Goal: Information Seeking & Learning: Learn about a topic

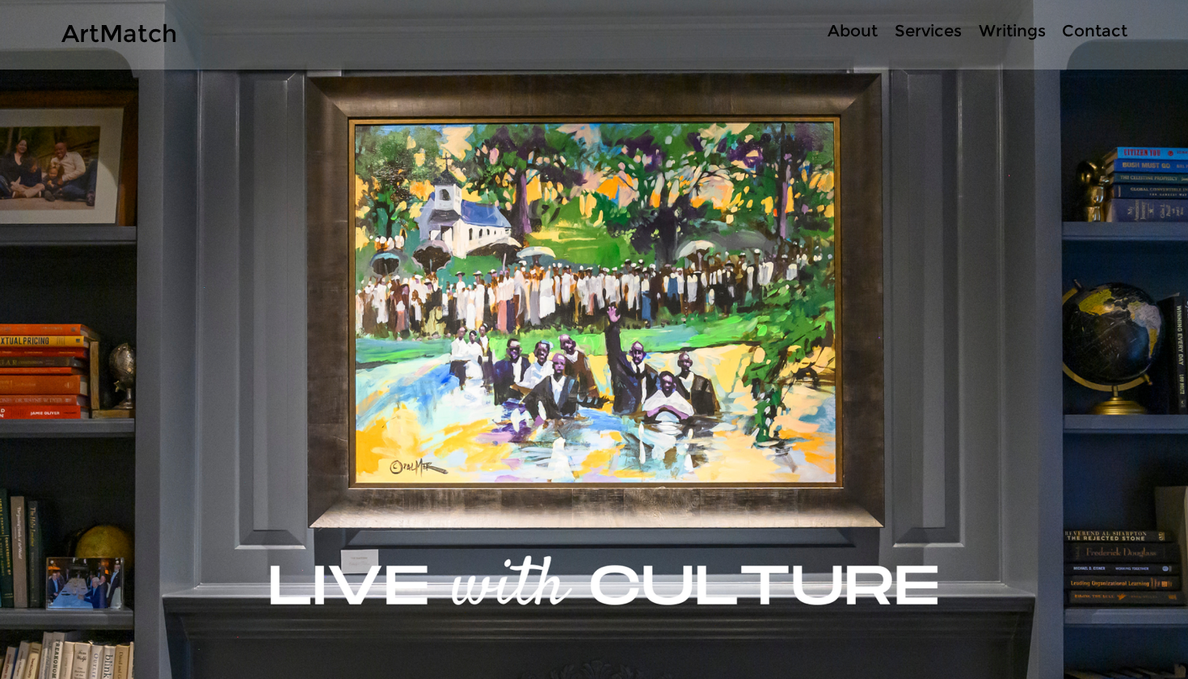
click at [862, 27] on p "About" at bounding box center [852, 30] width 66 height 23
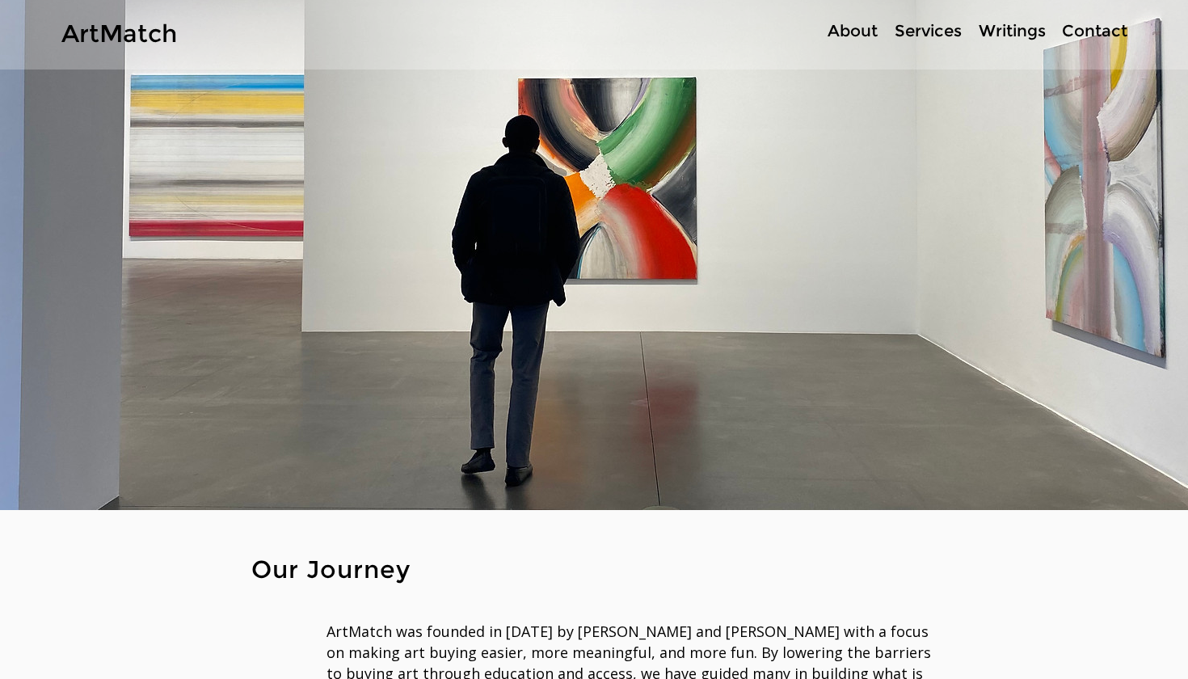
click at [951, 26] on p "Services" at bounding box center [927, 30] width 83 height 23
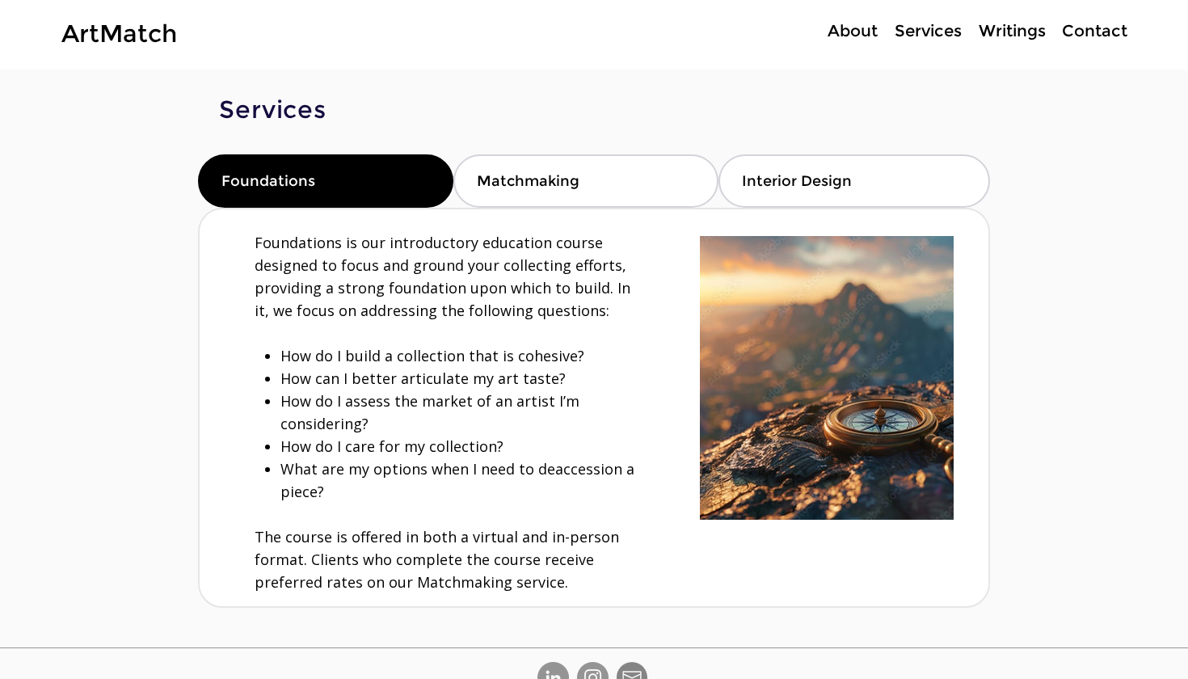
click at [843, 32] on p "About" at bounding box center [852, 30] width 66 height 23
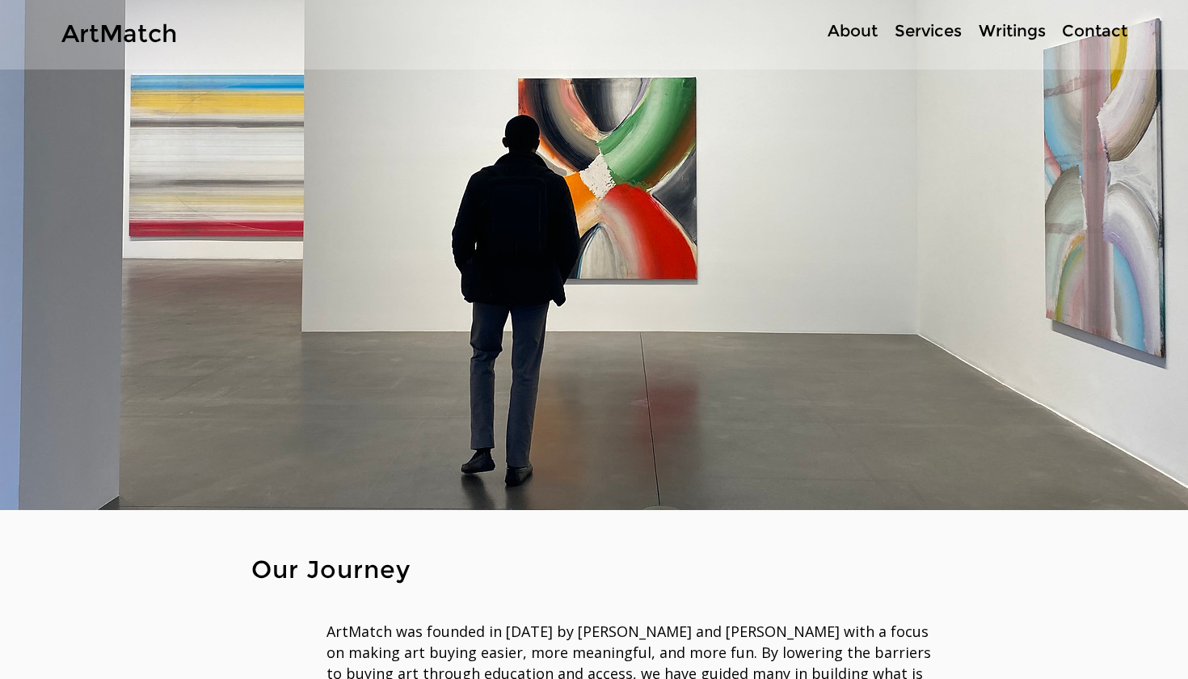
click at [871, 30] on p "About" at bounding box center [852, 30] width 66 height 23
click at [1081, 32] on p "Contact" at bounding box center [1095, 30] width 82 height 23
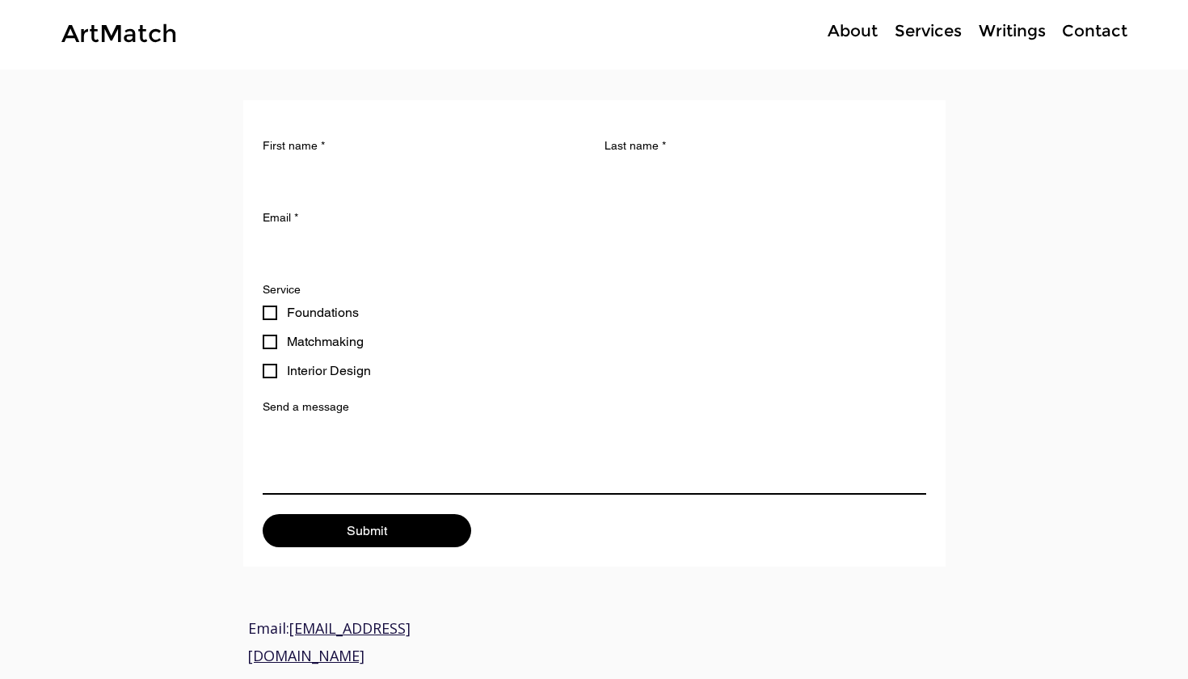
click at [1023, 32] on p "Writings" at bounding box center [1011, 30] width 83 height 23
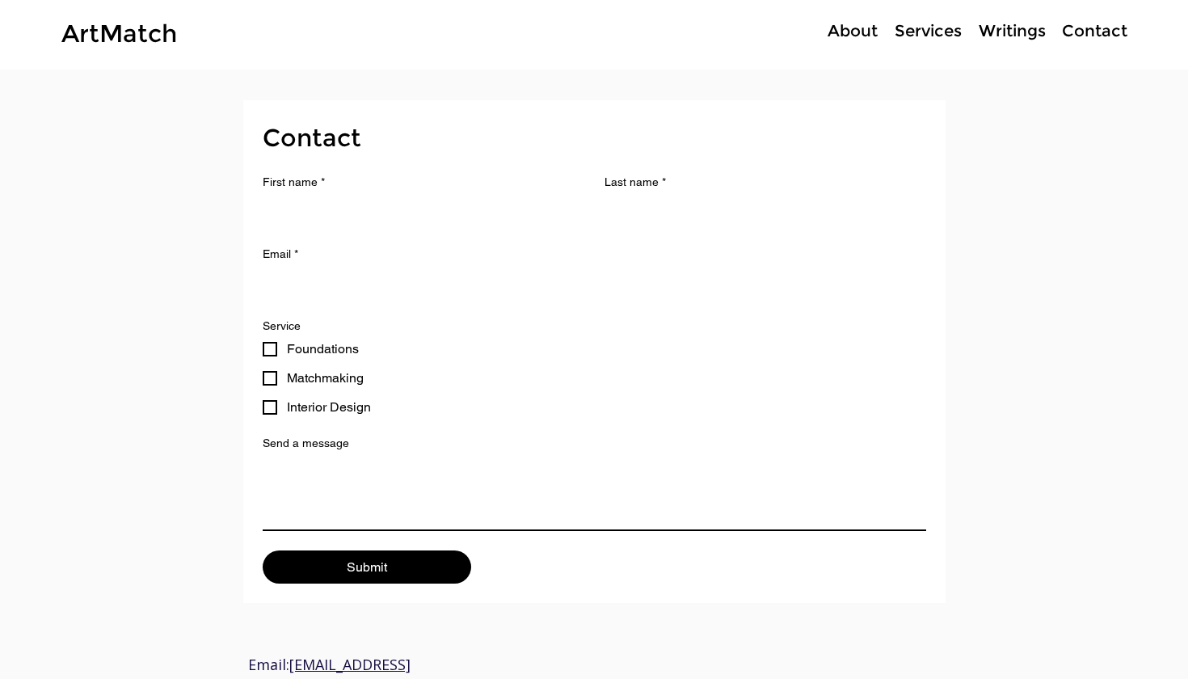
click at [843, 32] on p "About" at bounding box center [852, 30] width 66 height 23
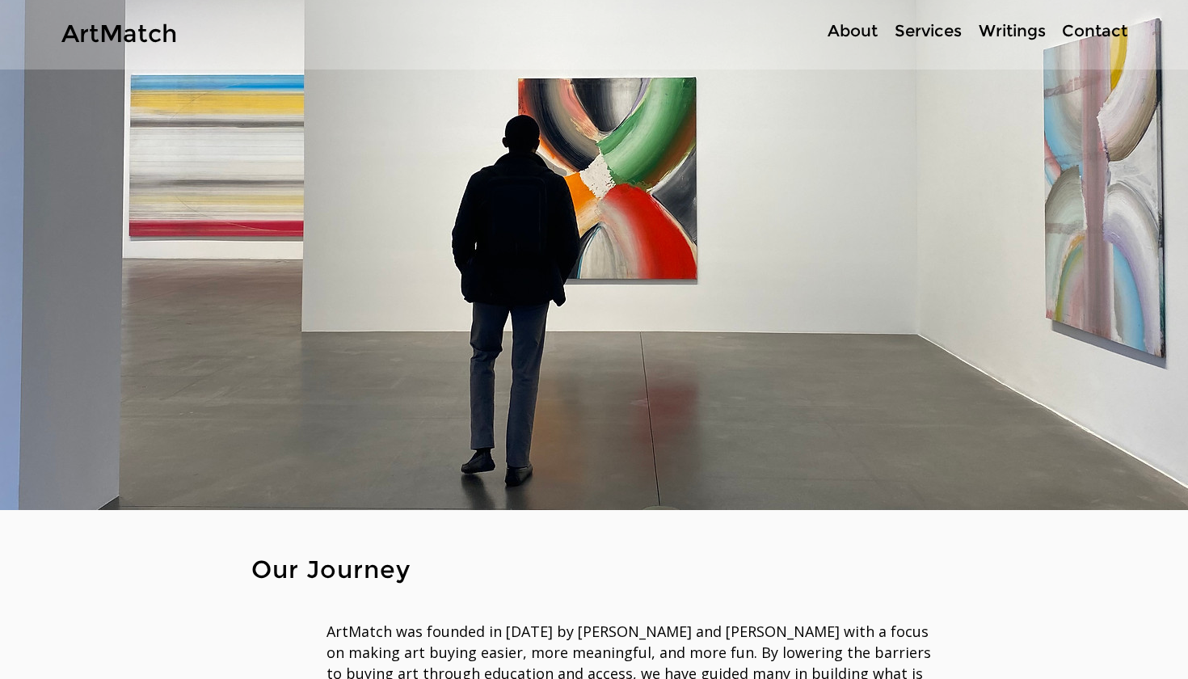
click at [91, 31] on link "ArtMatch" at bounding box center [119, 34] width 116 height 30
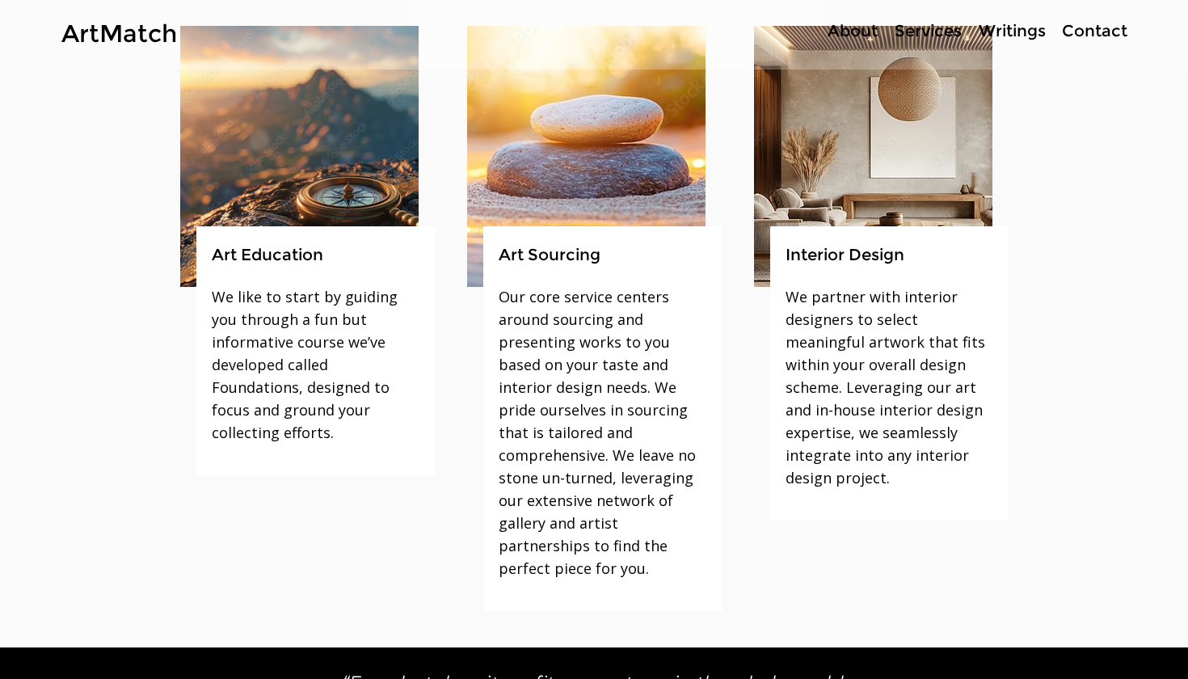
scroll to position [1333, 0]
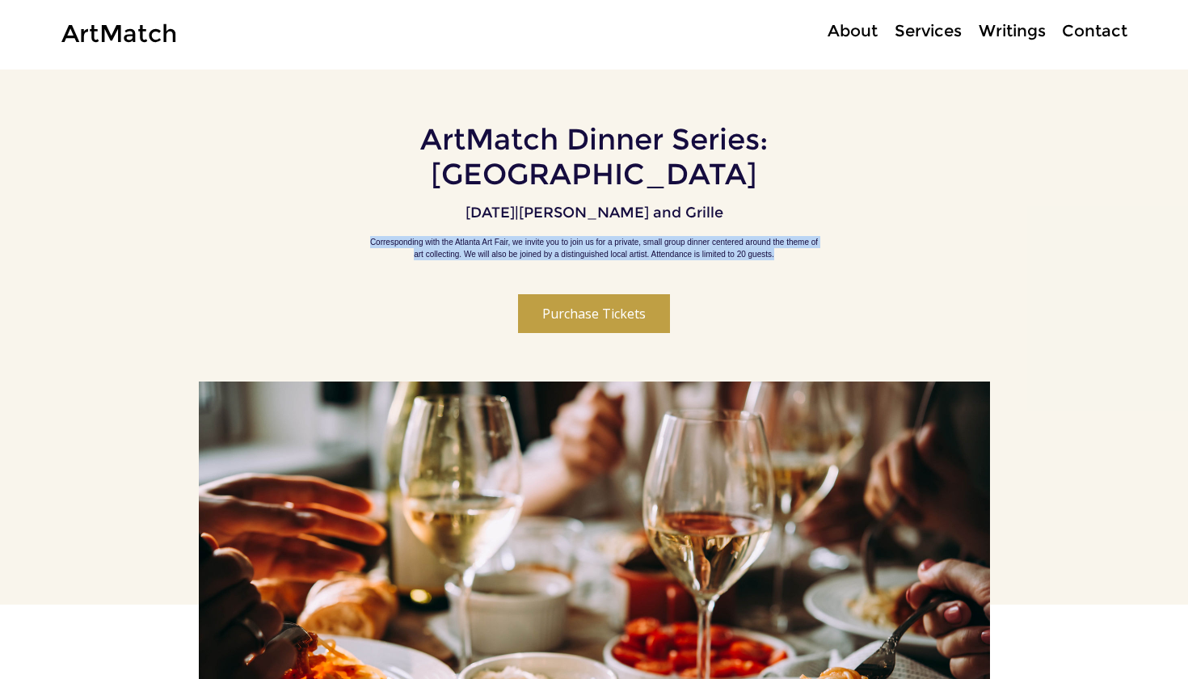
drag, startPoint x: 385, startPoint y: 210, endPoint x: 657, endPoint y: 267, distance: 277.3
click at [657, 260] on p "Corresponding with the Atlanta Art Fair, we invite you to join us for a private…" at bounding box center [594, 248] width 453 height 24
copy p "Corresponding with the Atlanta Art Fair, we invite you to join us for a private…"
